Goal: Information Seeking & Learning: Learn about a topic

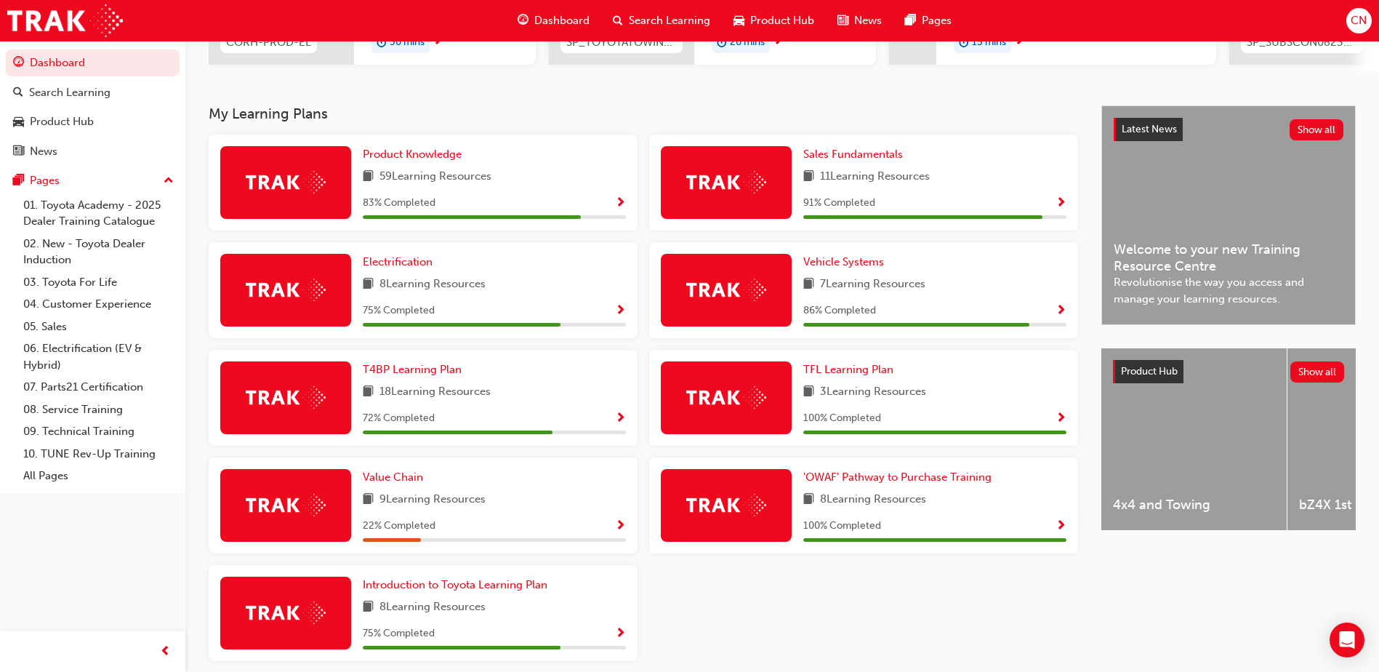
scroll to position [291, 0]
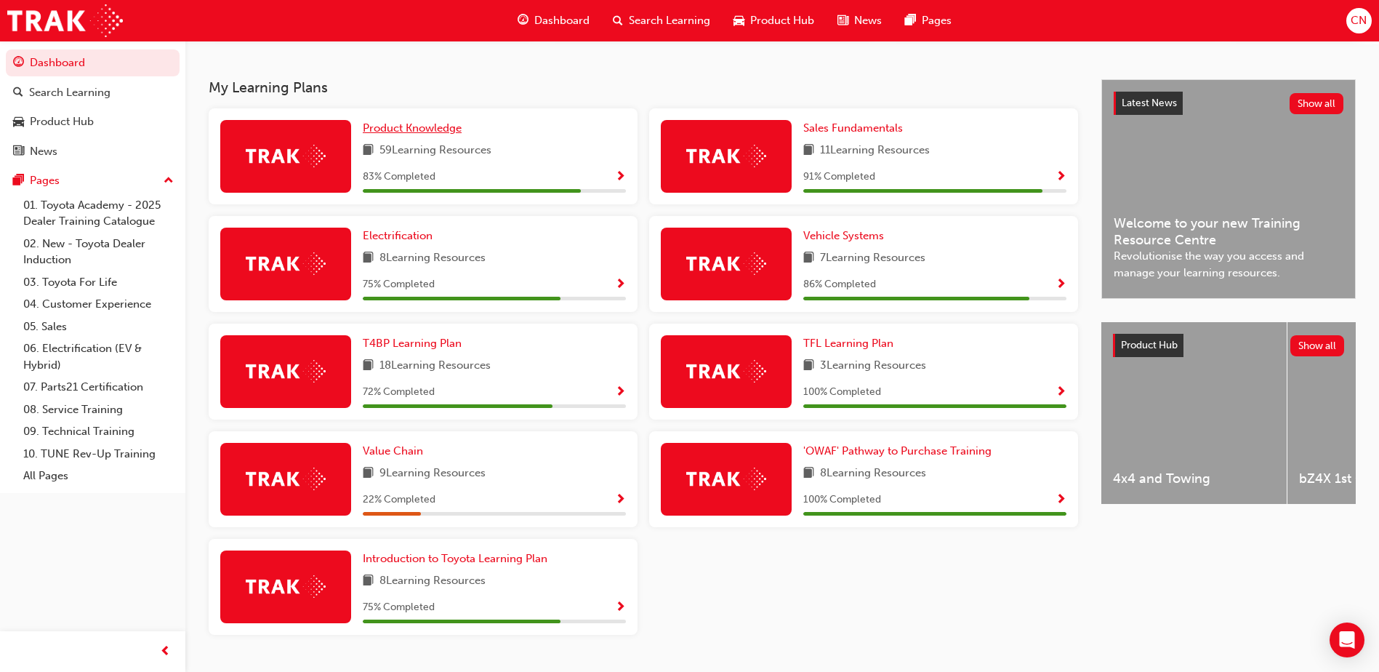
click at [428, 134] on span "Product Knowledge" at bounding box center [412, 127] width 99 height 13
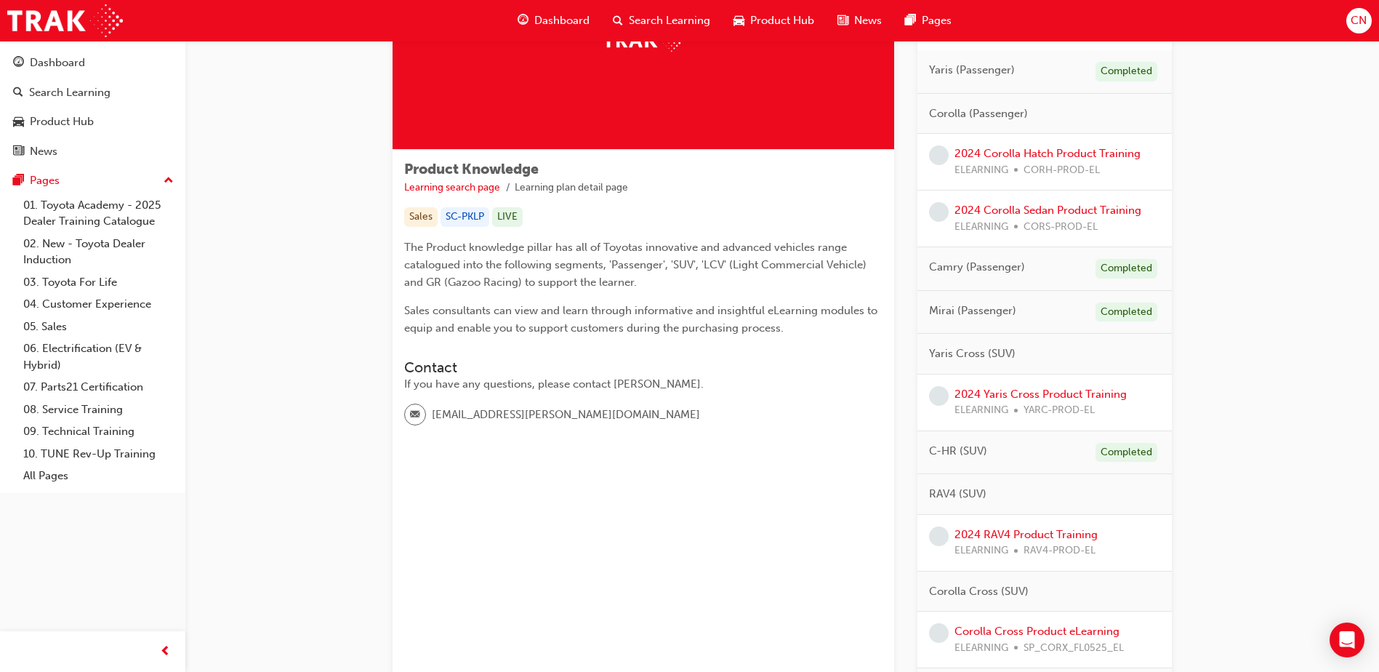
scroll to position [145, 0]
click at [1060, 153] on link "2024 Corolla Hatch Product Training" at bounding box center [1047, 151] width 186 height 13
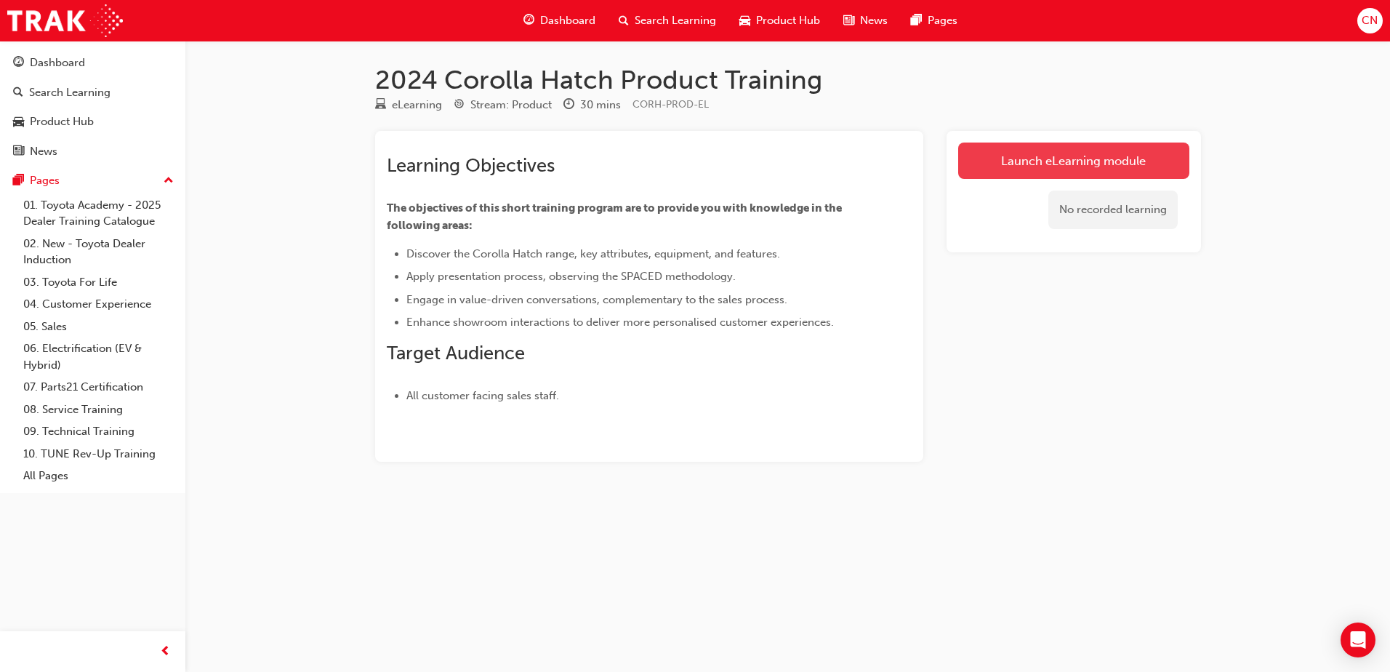
click at [1113, 166] on link "Launch eLearning module" at bounding box center [1073, 160] width 231 height 36
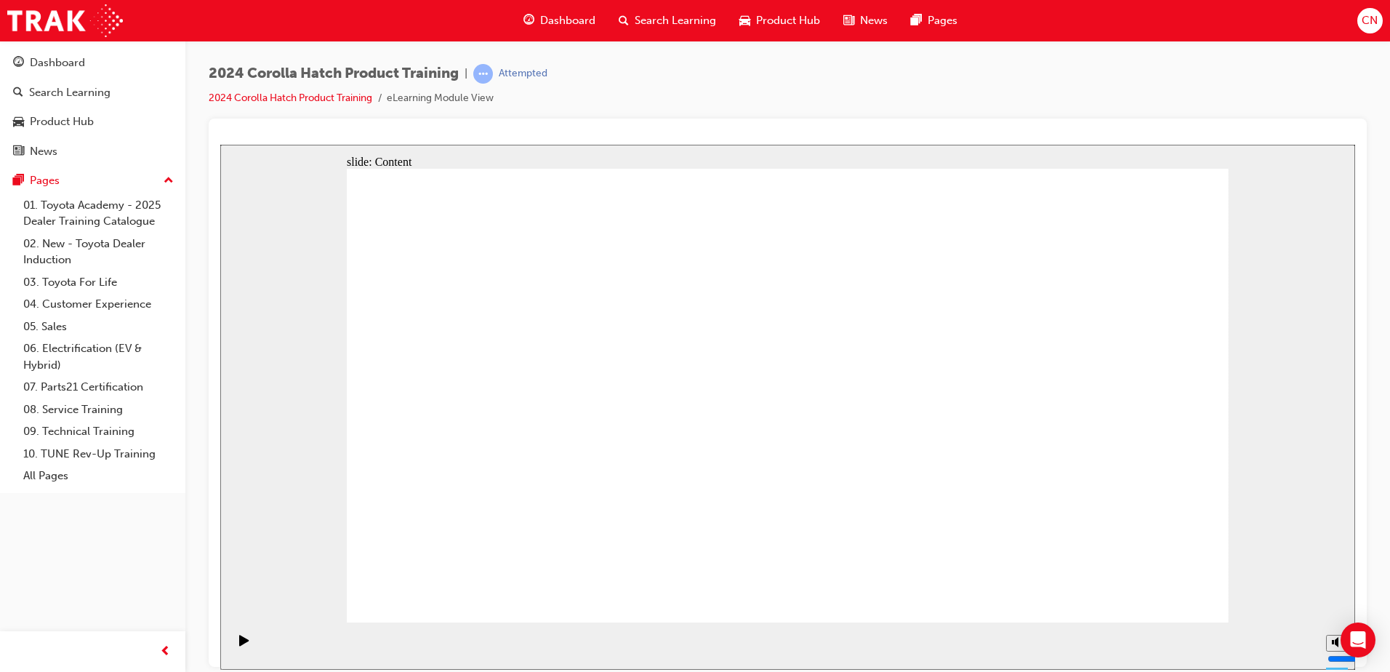
drag, startPoint x: 554, startPoint y: 434, endPoint x: 528, endPoint y: 407, distance: 37.5
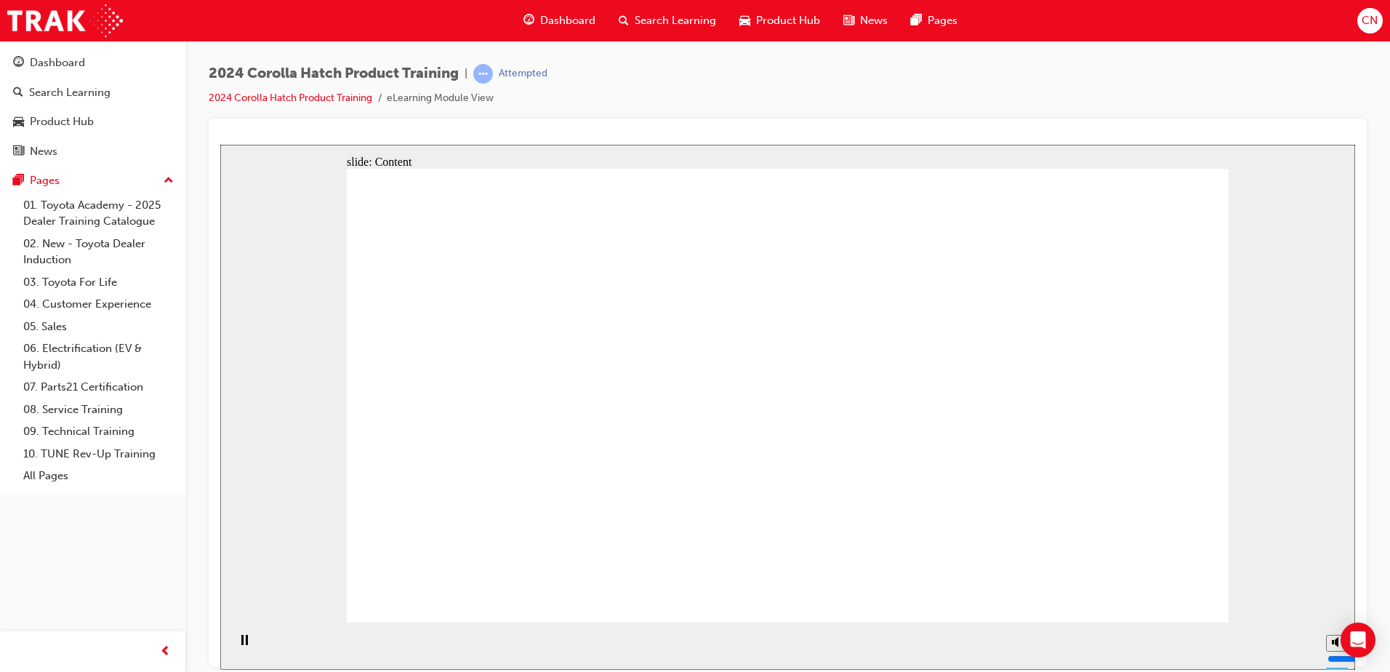
drag, startPoint x: 1170, startPoint y: 577, endPoint x: 1169, endPoint y: 585, distance: 8.1
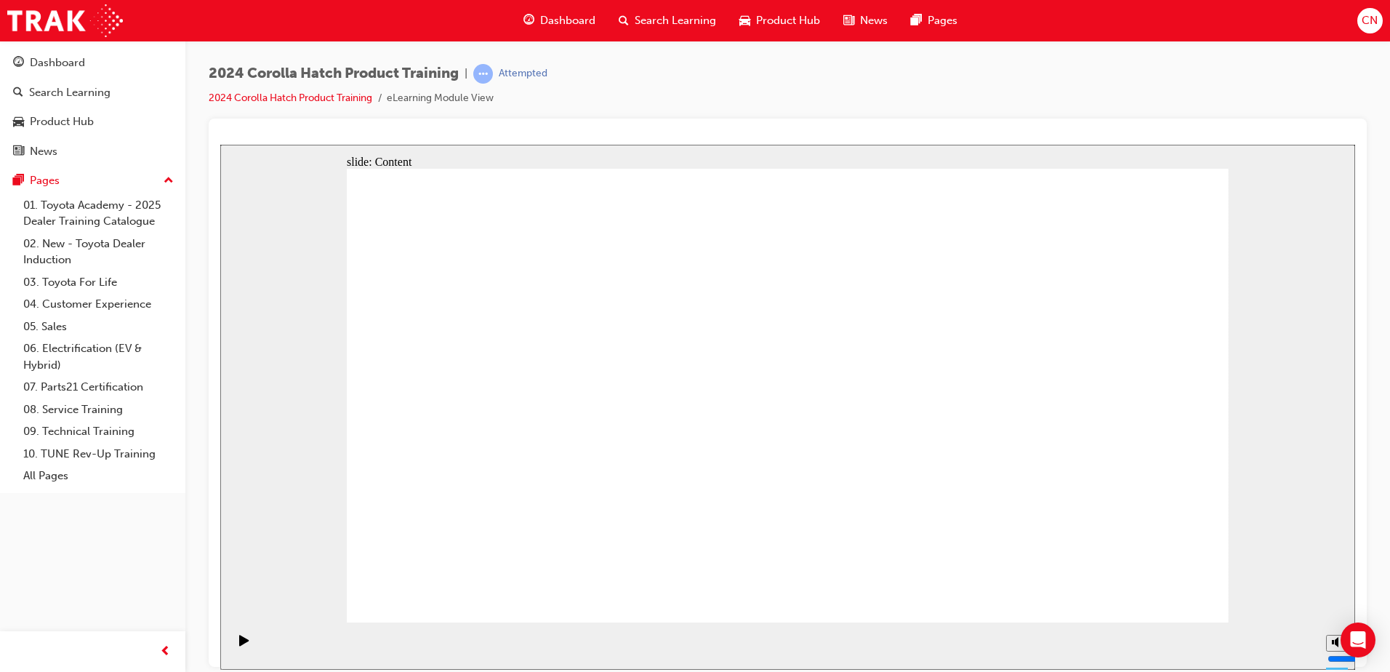
radio input "true"
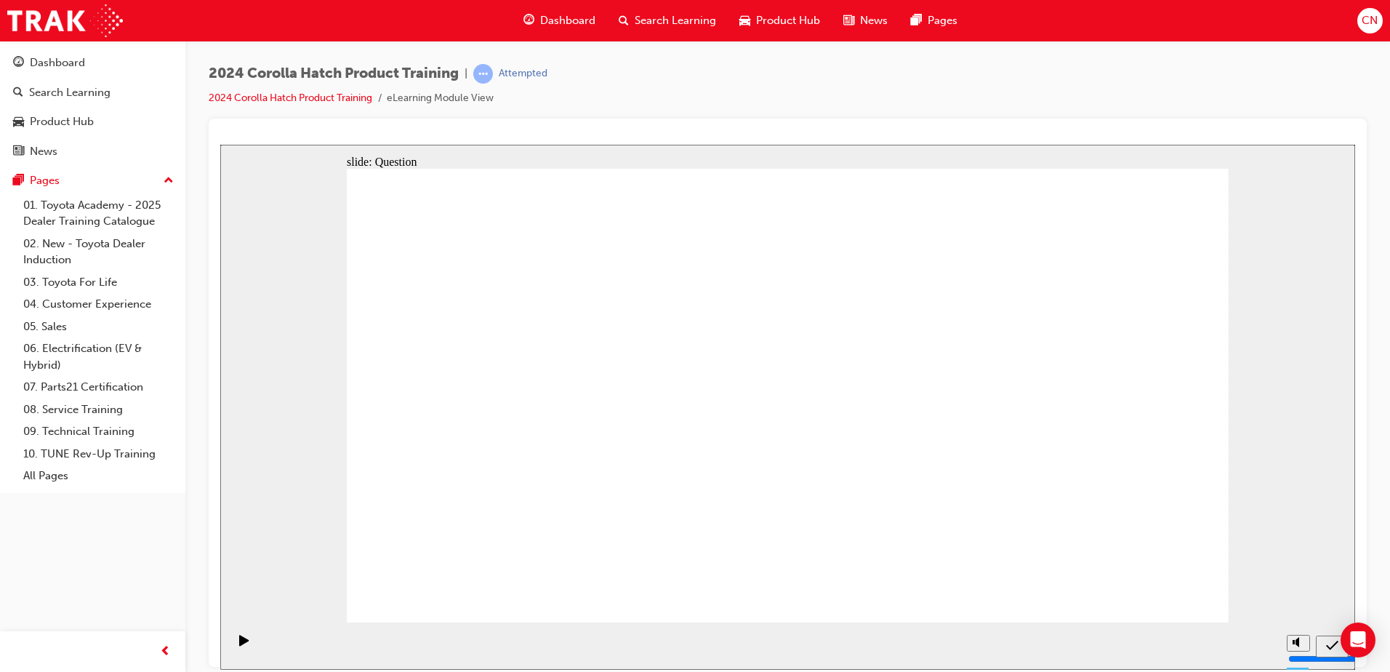
radio input "true"
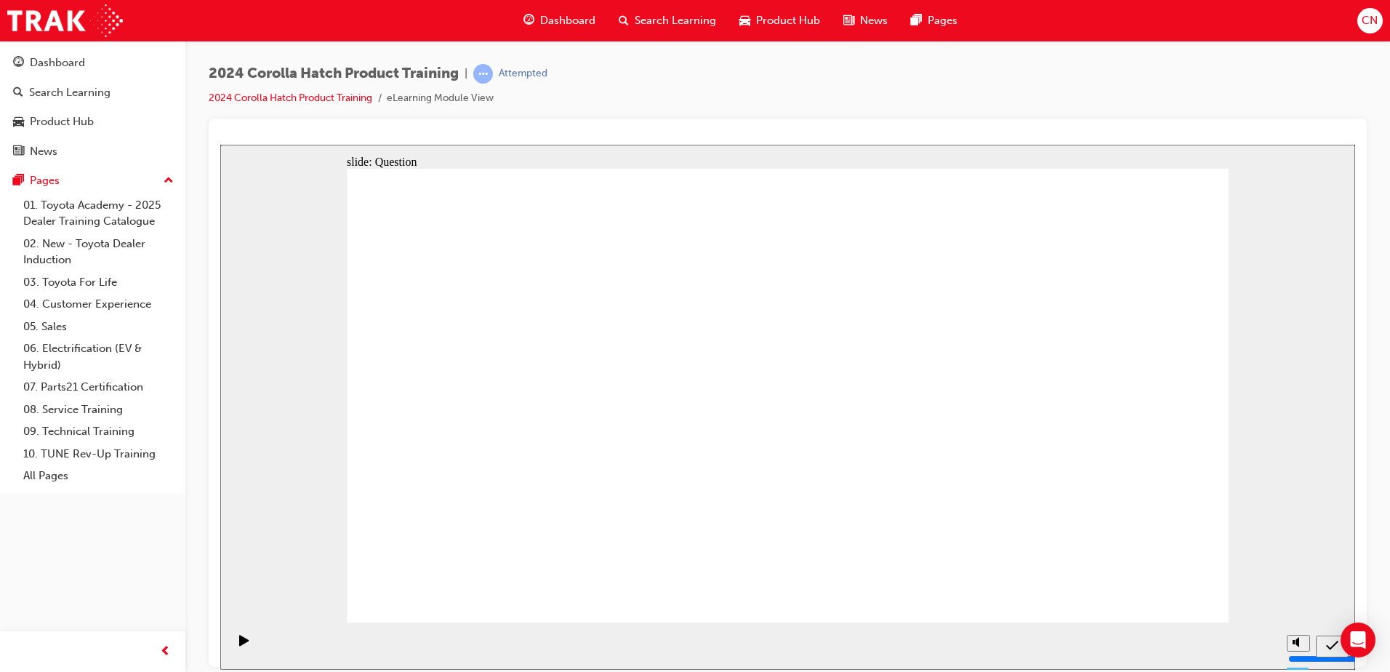
radio input "true"
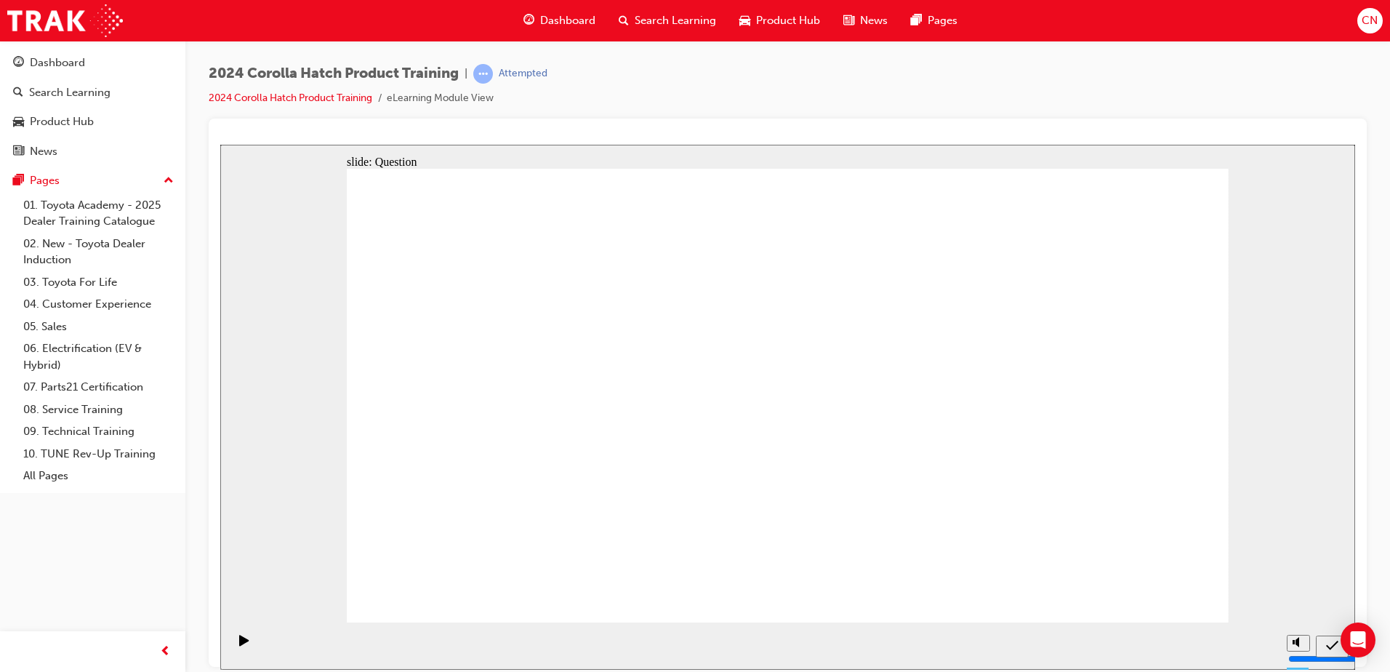
radio input "true"
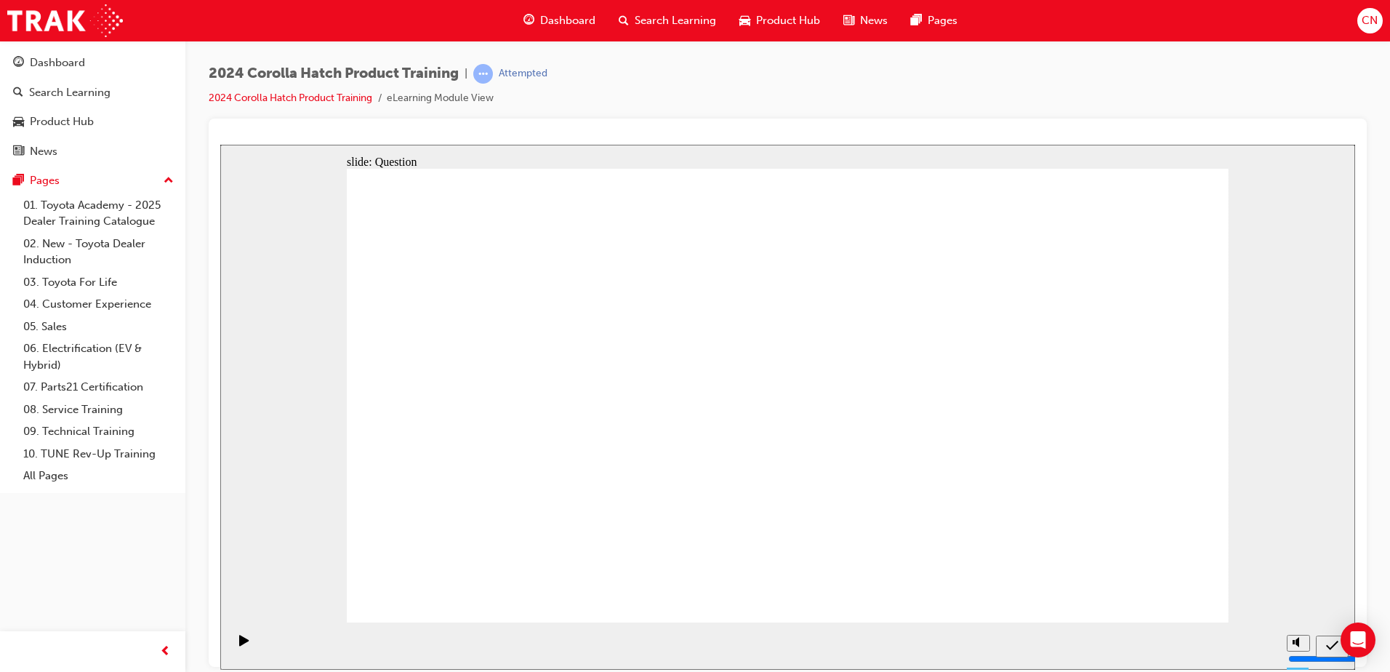
drag, startPoint x: 1086, startPoint y: 381, endPoint x: 1084, endPoint y: 518, distance: 137.4
drag, startPoint x: 807, startPoint y: 394, endPoint x: 954, endPoint y: 529, distance: 199.6
drag, startPoint x: 932, startPoint y: 382, endPoint x: 786, endPoint y: 512, distance: 195.6
drag, startPoint x: 675, startPoint y: 382, endPoint x: 527, endPoint y: 517, distance: 200.2
drag, startPoint x: 517, startPoint y: 384, endPoint x: 663, endPoint y: 515, distance: 195.6
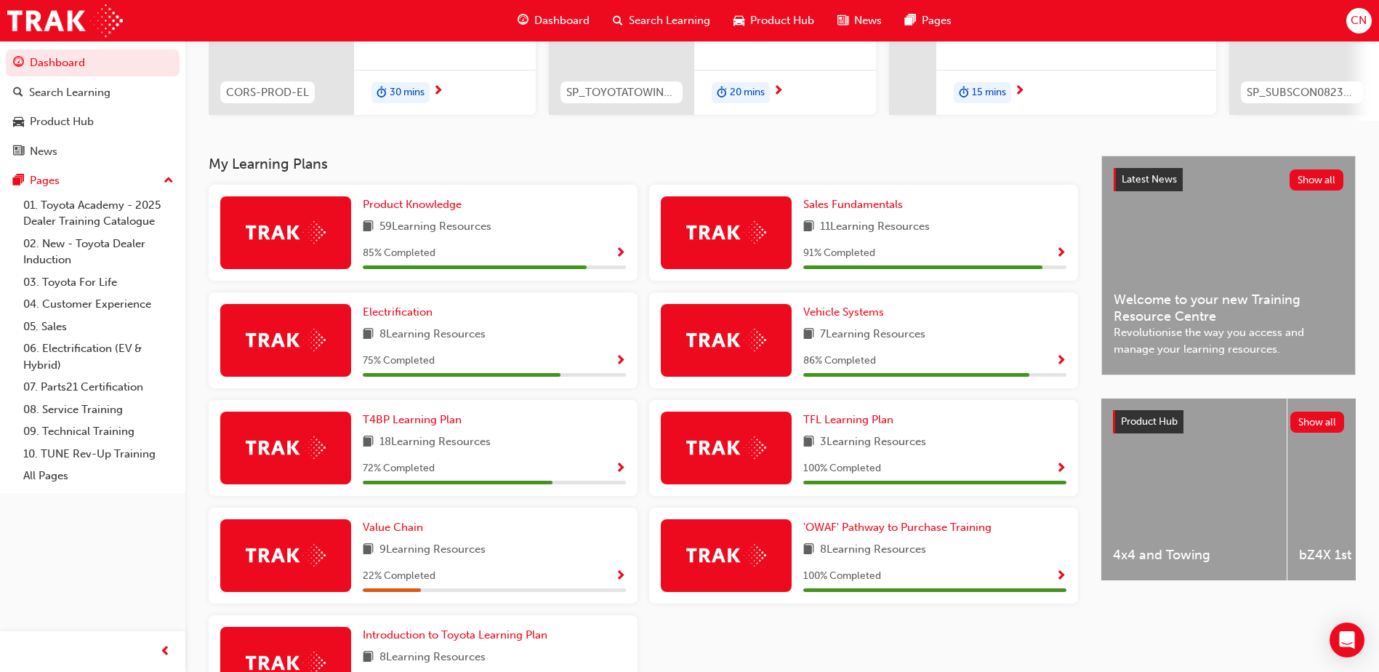
scroll to position [218, 0]
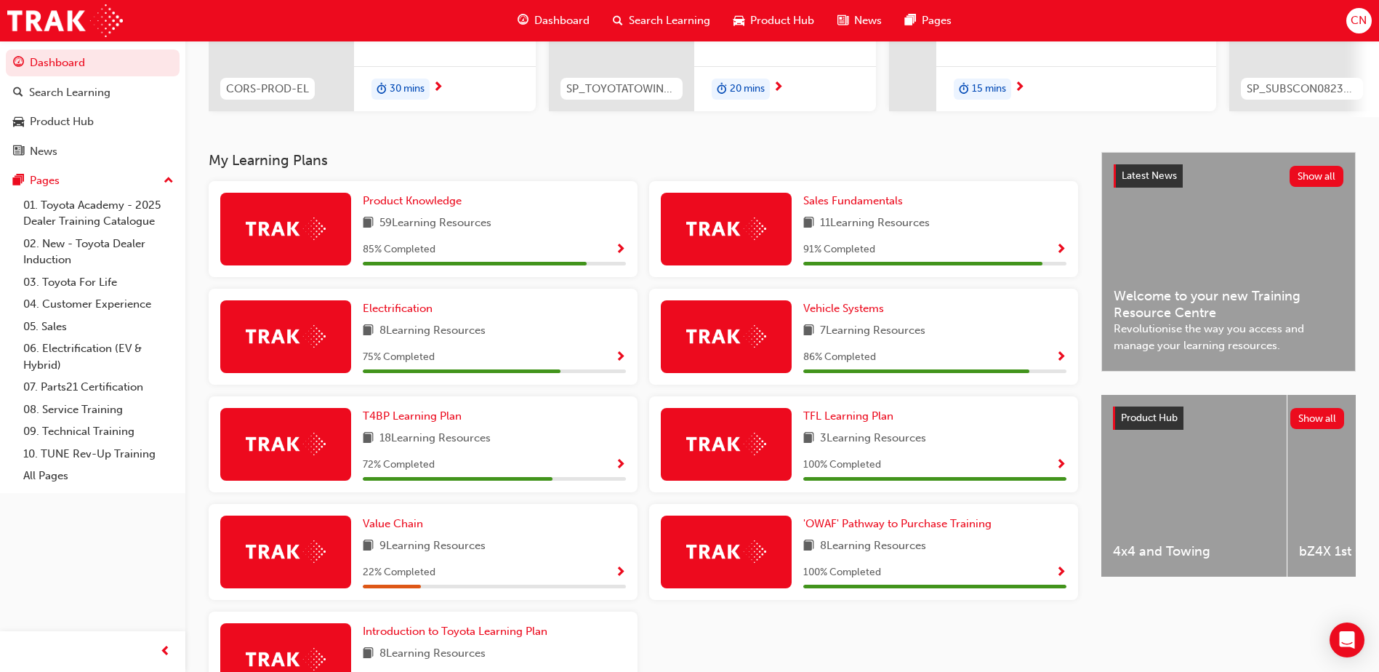
click at [621, 253] on span "Show Progress" at bounding box center [620, 249] width 11 height 13
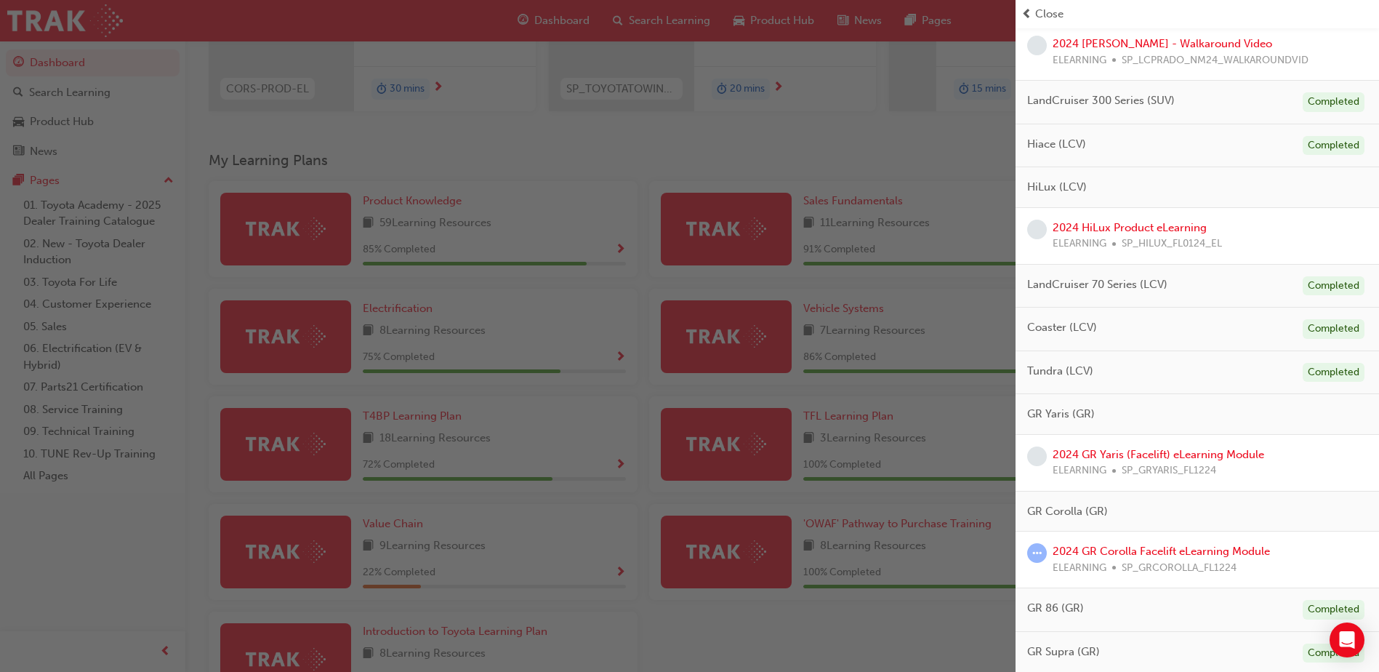
scroll to position [872, 0]
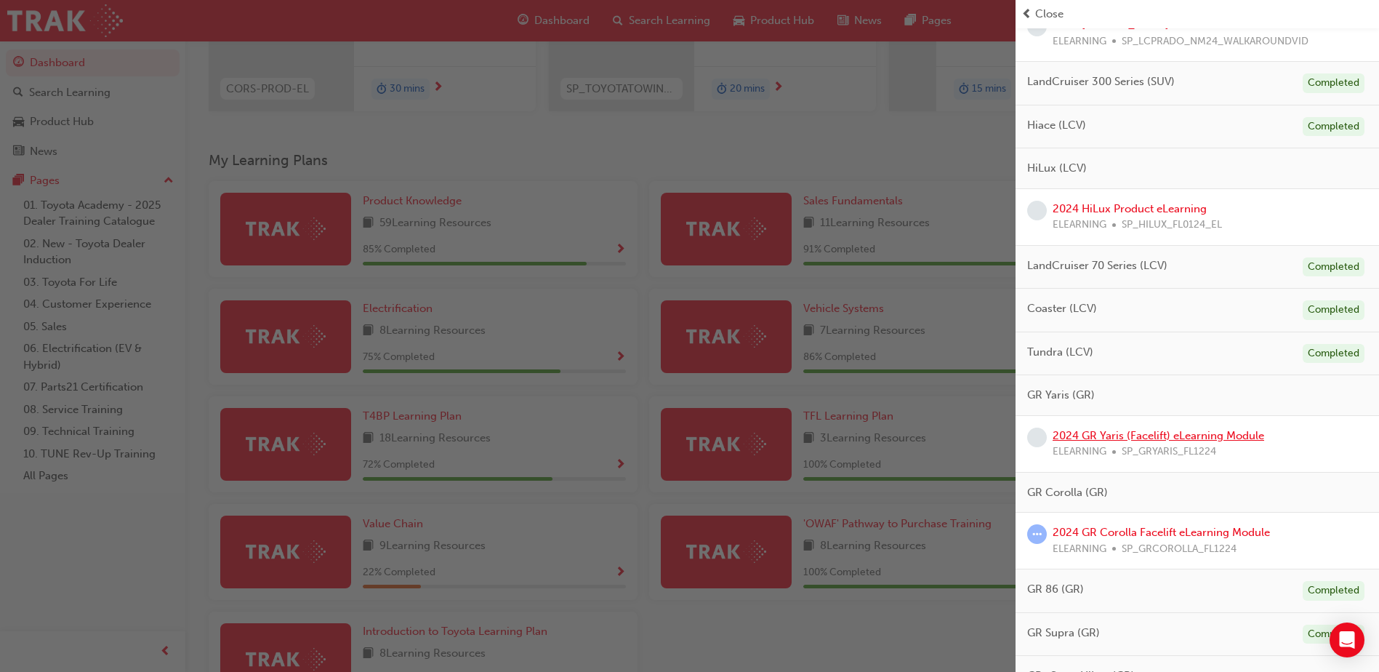
click at [1178, 437] on link "2024 GR Yaris (Facelift) eLearning Module" at bounding box center [1157, 435] width 211 height 13
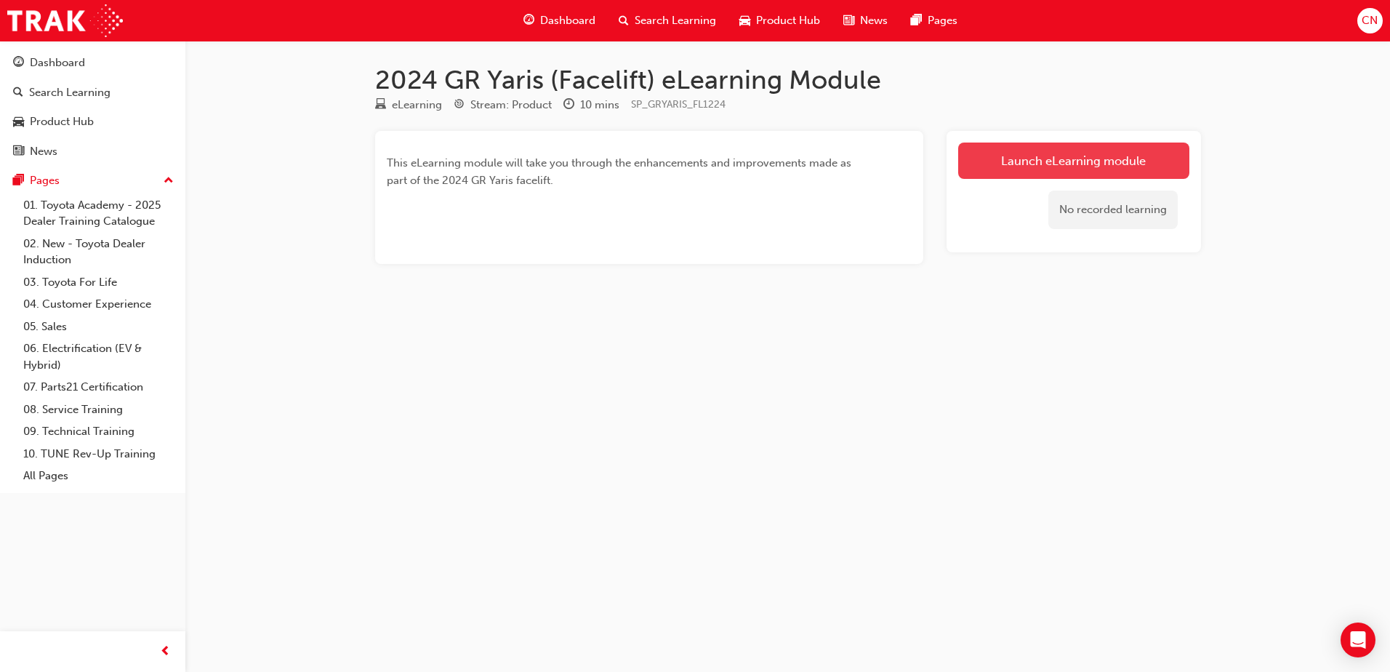
click at [1036, 160] on link "Launch eLearning module" at bounding box center [1073, 160] width 231 height 36
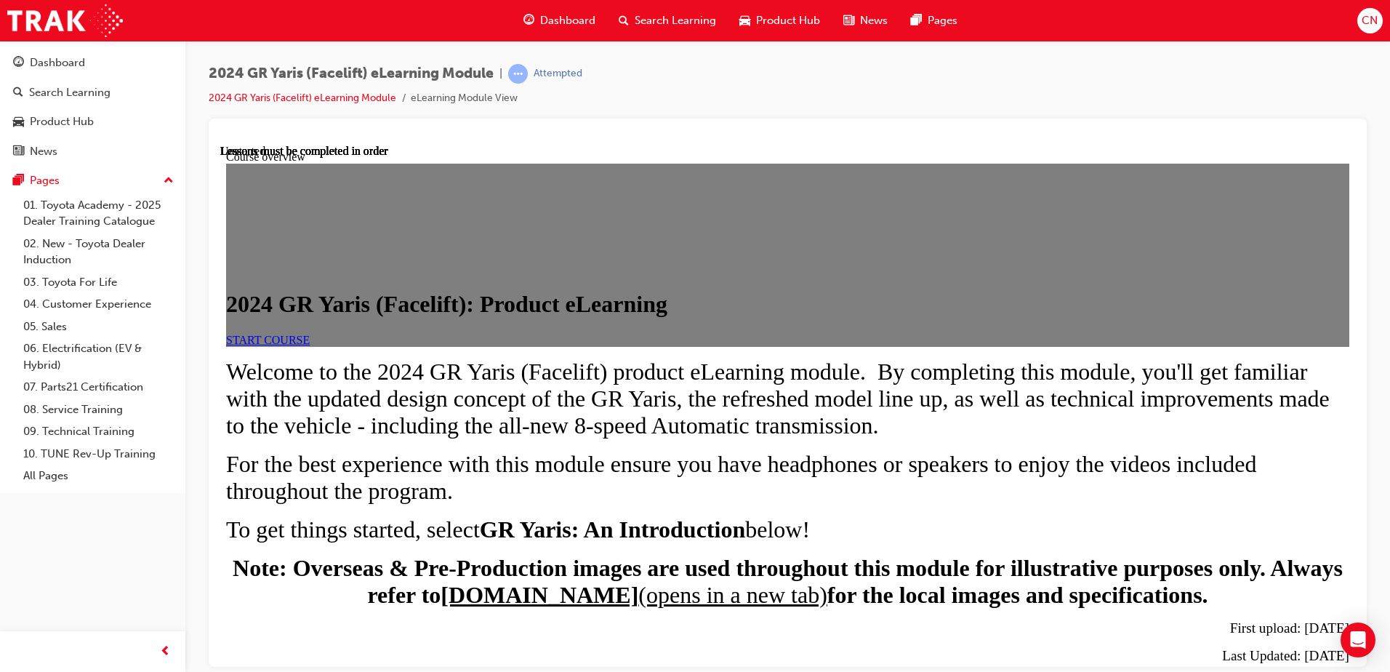
scroll to position [718, 0]
